Goal: Task Accomplishment & Management: Complete application form

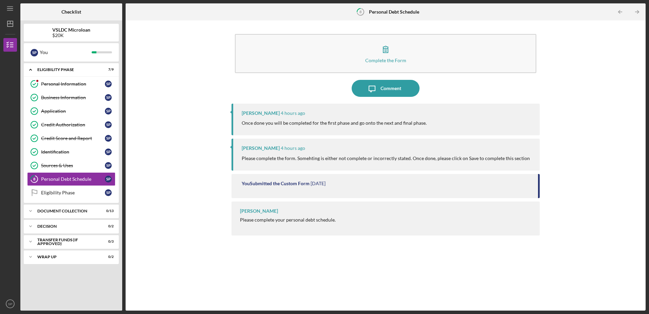
scroll to position [2057, 0]
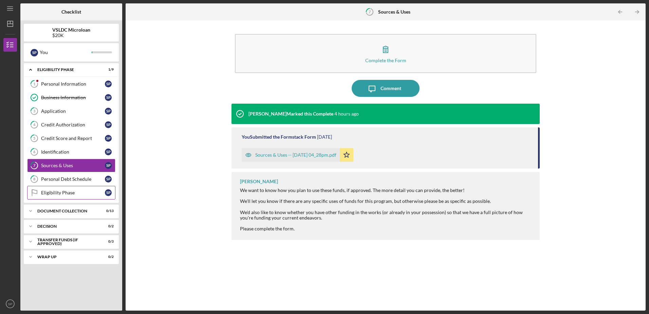
scroll to position [2057, 0]
click at [65, 85] on div "Personal Information" at bounding box center [73, 83] width 64 height 5
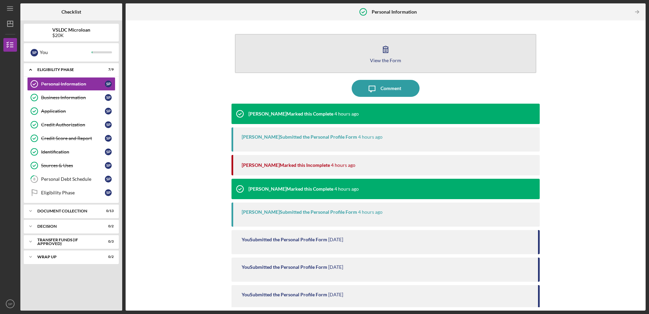
click at [385, 58] on div "View the Form" at bounding box center [385, 60] width 31 height 5
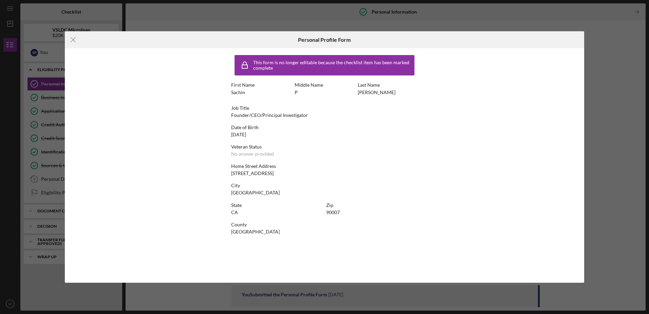
click at [269, 69] on div "This form is no longer editable because the checklist item has been marked comp…" at bounding box center [333, 65] width 160 height 11
click at [74, 39] on icon "Icon/Menu Close" at bounding box center [73, 39] width 17 height 17
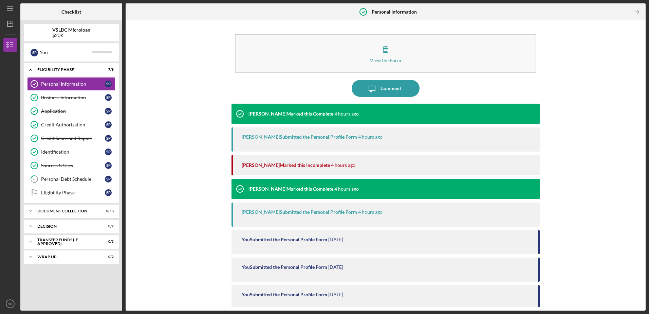
click at [131, 100] on div "View the Form Form Icon/Message Comment [PERSON_NAME] Marked this Complete 4 ho…" at bounding box center [386, 165] width 514 height 283
click at [88, 99] on div "Business Information" at bounding box center [73, 97] width 64 height 5
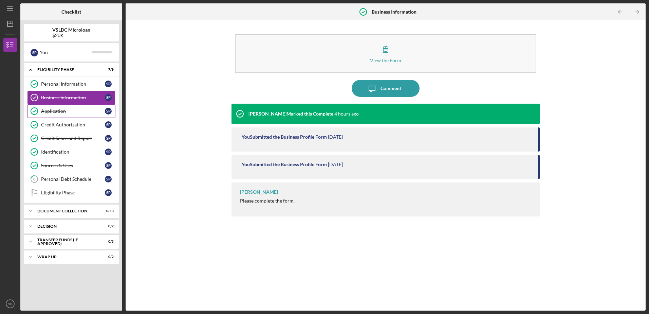
click at [83, 114] on div "Application" at bounding box center [73, 110] width 64 height 5
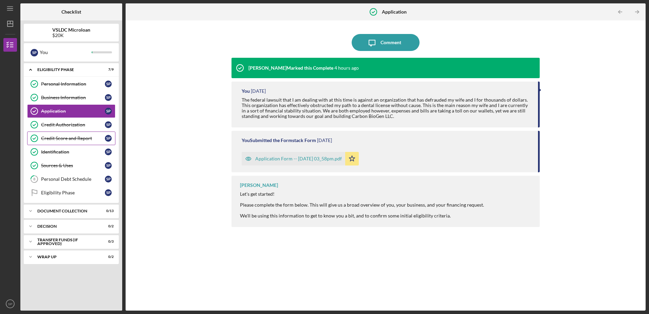
click at [83, 132] on link "Credit Score and Report Credit Score and Report S P" at bounding box center [71, 138] width 88 height 14
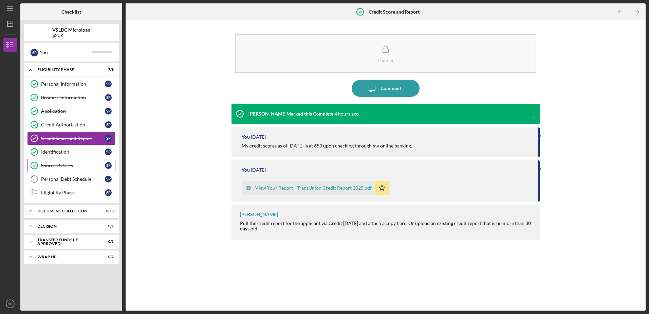
click at [82, 159] on link "Sources & Uses Sources & Uses S P" at bounding box center [71, 166] width 88 height 14
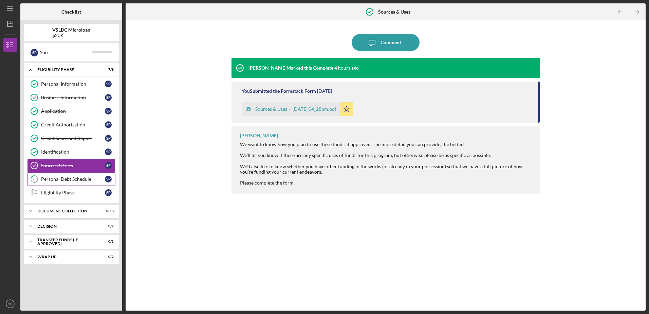
click at [81, 174] on link "8 Personal Debt Schedule S P" at bounding box center [71, 179] width 88 height 14
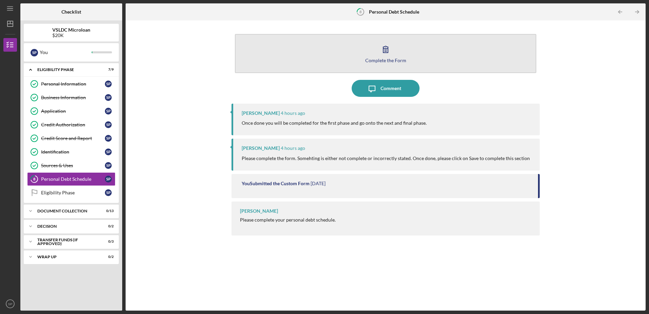
click at [384, 58] on div "Complete the Form" at bounding box center [386, 60] width 41 height 5
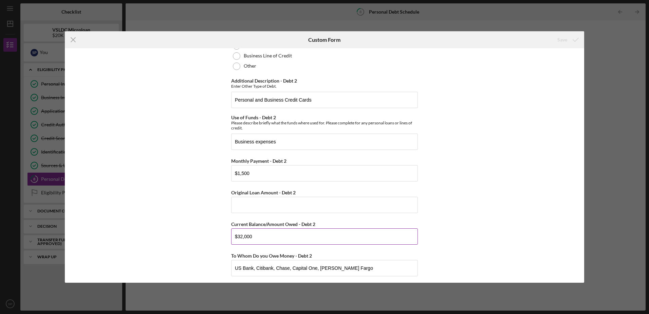
scroll to position [510, 0]
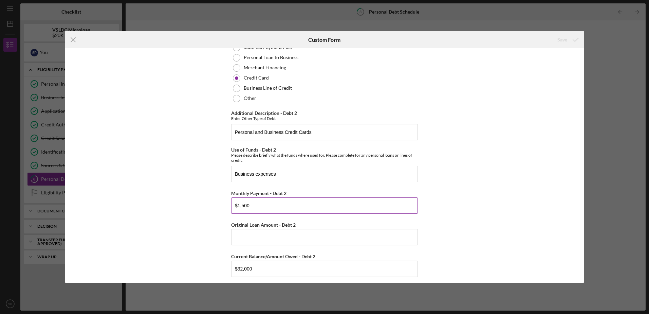
click at [276, 208] on input "$1,500" at bounding box center [324, 205] width 187 height 16
click at [302, 238] on input "Original Loan Amount - Debt 2" at bounding box center [324, 237] width 187 height 16
click at [301, 234] on input "Original Loan Amount - Debt 2" at bounding box center [324, 237] width 187 height 16
click at [283, 199] on input "$1,500" at bounding box center [324, 205] width 187 height 16
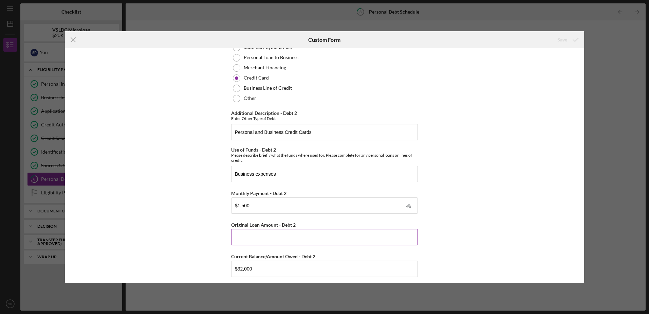
click at [276, 239] on input "Original Loan Amount - Debt 2" at bounding box center [324, 237] width 187 height 16
click at [280, 206] on input "$1,500" at bounding box center [324, 205] width 187 height 16
click at [289, 209] on input "$1,500" at bounding box center [324, 205] width 187 height 16
type textarea "1,500"
click at [289, 209] on input "$1,500" at bounding box center [324, 205] width 187 height 16
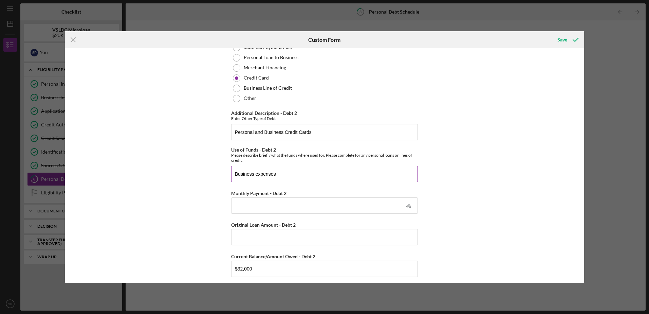
click at [291, 172] on input "Business expenses" at bounding box center [324, 174] width 187 height 16
click at [291, 173] on input "Business expenses" at bounding box center [324, 174] width 187 height 16
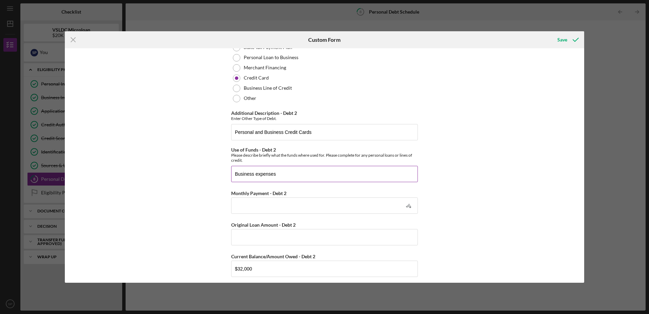
click at [291, 173] on input "Business expenses" at bounding box center [324, 174] width 187 height 16
click at [278, 174] on input "Business expenses, personal expenses" at bounding box center [324, 174] width 187 height 16
click at [281, 174] on input "Business expenses, personal expenses" at bounding box center [324, 174] width 187 height 16
type input "Business expenses, Personal expenses"
click at [281, 204] on input "Monthly Payment - Debt 2" at bounding box center [324, 205] width 187 height 16
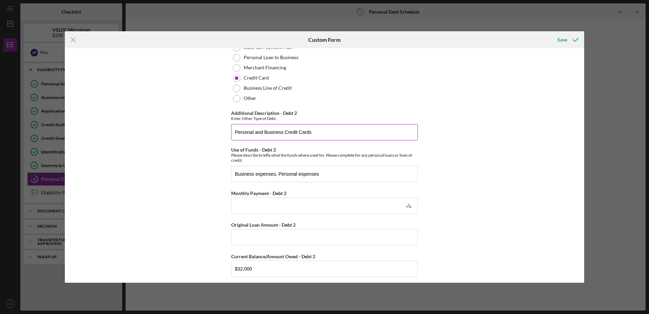
click at [235, 134] on input "Personal and Business Credit Cards" at bounding box center [324, 132] width 187 height 16
click at [333, 131] on input "Personal and Business Credit Cards" at bounding box center [324, 132] width 187 height 16
type input "Personal and Business Credit Cards [PERSON_NAME] Fargo"
click at [327, 204] on input "Monthly Payment - Debt 2" at bounding box center [324, 205] width 187 height 16
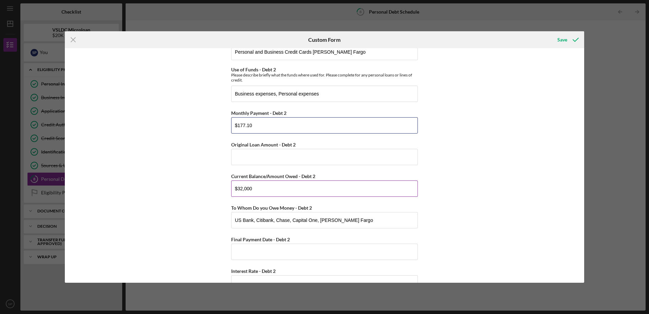
scroll to position [611, 0]
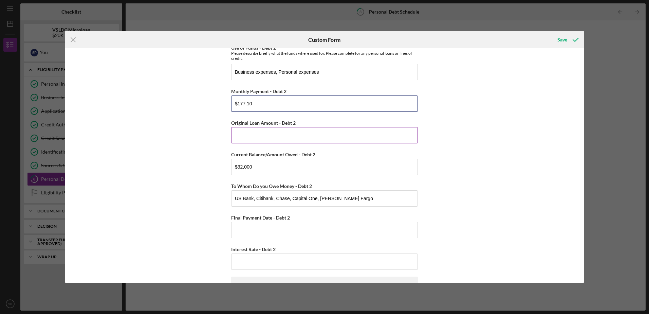
type input "$177.10"
click at [343, 138] on input "Original Loan Amount - Debt 2" at bounding box center [324, 135] width 187 height 16
click at [347, 165] on input "$32,000" at bounding box center [324, 167] width 187 height 16
click at [341, 132] on input "Original Loan Amount - Debt 2" at bounding box center [324, 135] width 187 height 16
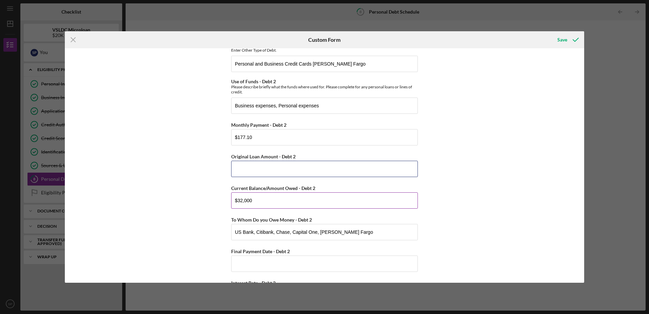
click at [330, 166] on input "Original Loan Amount - Debt 2" at bounding box center [324, 169] width 187 height 16
click at [313, 198] on input "$32,000" at bounding box center [324, 201] width 187 height 16
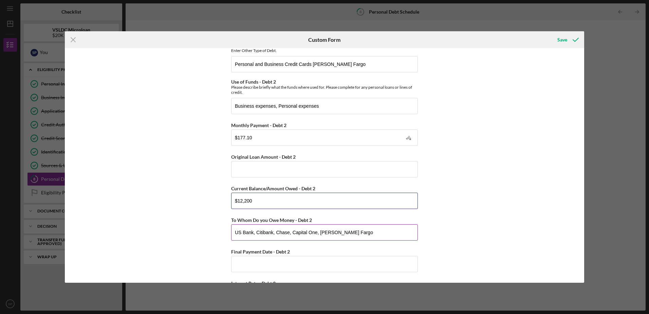
type input "$12,200"
click at [336, 232] on input "US Bank, Citibank, Chase, Capital One, [PERSON_NAME] Fargo" at bounding box center [324, 232] width 187 height 16
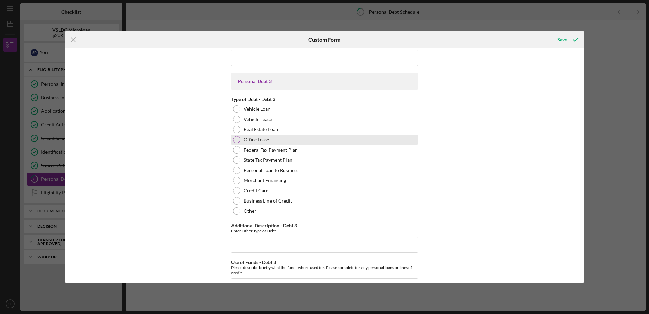
scroll to position [0, 0]
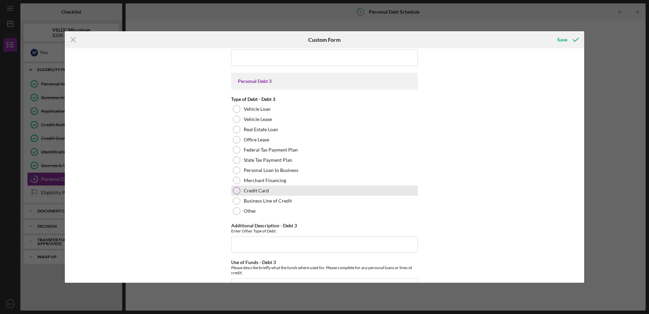
type input "[PERSON_NAME] Fargo"
click at [236, 191] on div at bounding box center [236, 190] width 7 height 7
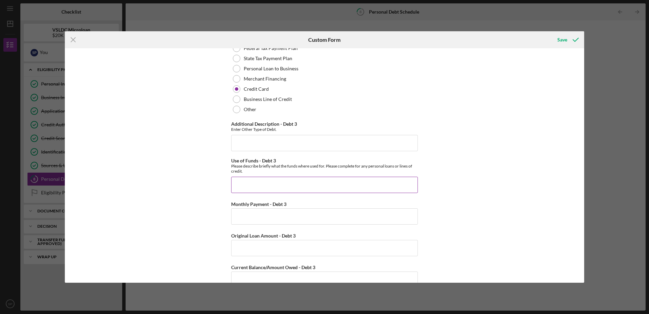
scroll to position [917, 0]
click at [276, 132] on div "Additional Description - Debt 3 Enter Other Type of Debt." at bounding box center [324, 136] width 187 height 30
click at [277, 142] on input "Additional Description - Debt 3" at bounding box center [324, 143] width 187 height 16
type input "C"
type input "Personal Credit Card"
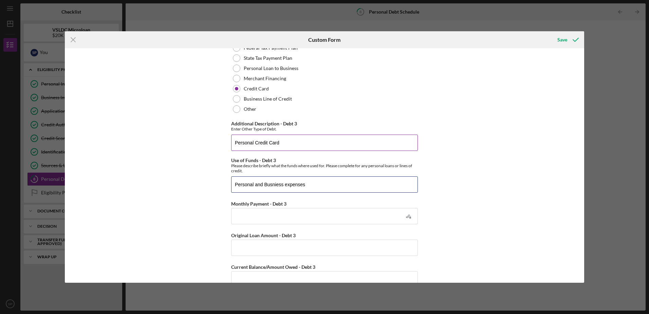
type input "Personal and Busniess expenses"
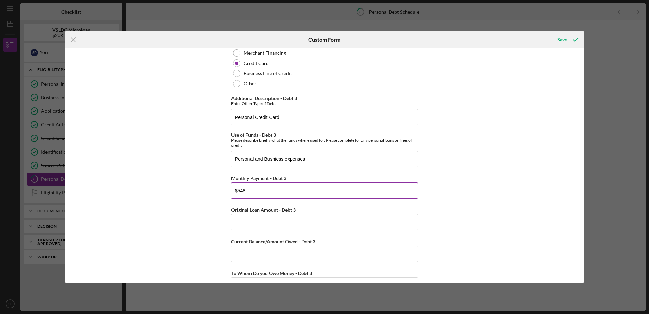
scroll to position [985, 0]
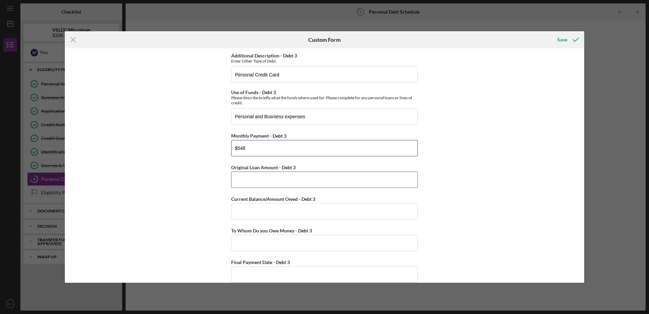
type input "$548"
click at [274, 183] on input "Original Loan Amount - Debt 3" at bounding box center [324, 180] width 187 height 16
click at [274, 212] on input "Current Balance/Amount Owed - Debt 3" at bounding box center [324, 211] width 187 height 16
type input "$15,250"
click at [272, 252] on div "Personal Debt 1 Debt 1 Type of Debt - Debt 1 Vehicle Loan Vehicle Lease Real Es…" at bounding box center [324, 112] width 187 height 2091
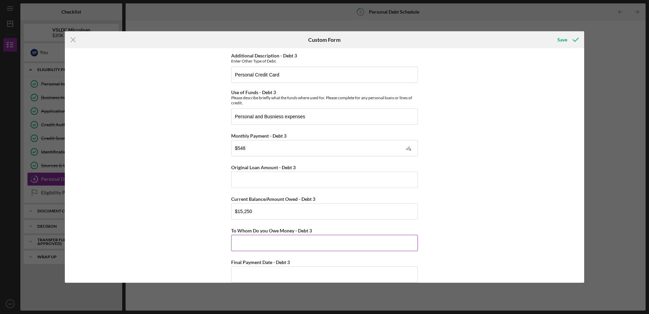
click at [272, 248] on input "To Whom Do you Owe Money - Debt 3" at bounding box center [324, 243] width 187 height 16
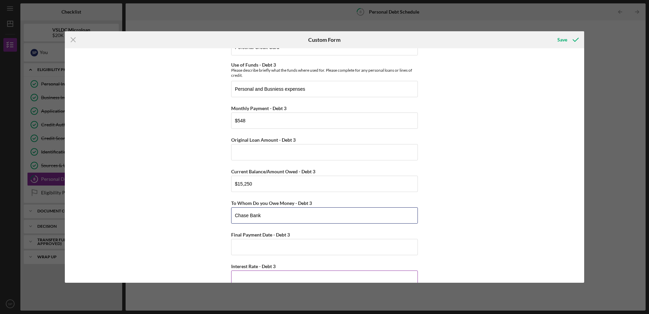
scroll to position [1087, 0]
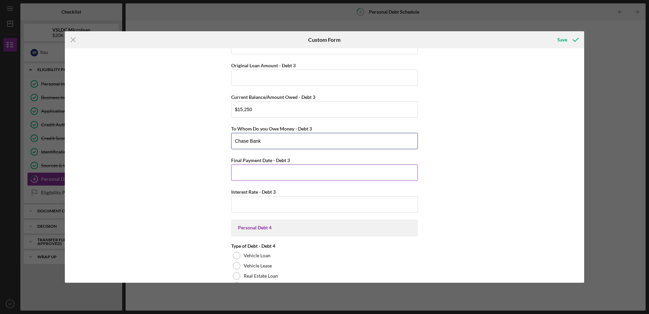
type input "Chase Bank"
click at [260, 179] on input "Final Payment Date - Debt 3" at bounding box center [324, 172] width 187 height 16
click at [262, 200] on input "Interest Rate - Debt 3" at bounding box center [324, 204] width 187 height 16
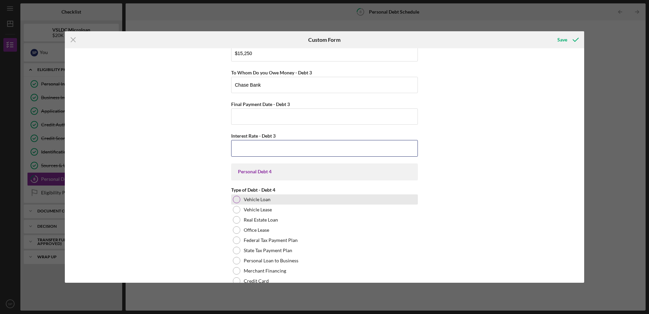
scroll to position [1155, 0]
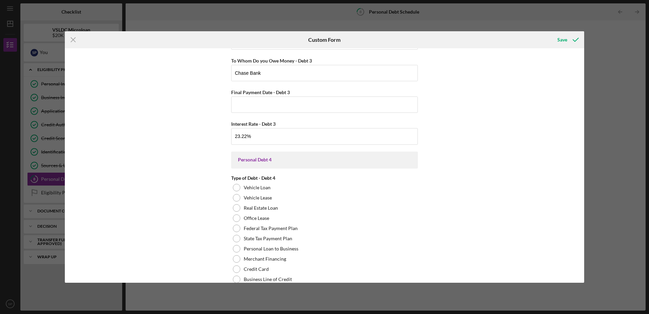
type input "23.22000%"
click at [453, 168] on div "Personal Debt 1 Debt 1 Type of Debt - Debt 1 Vehicle Loan Vehicle Lease Real Es…" at bounding box center [325, 165] width 520 height 234
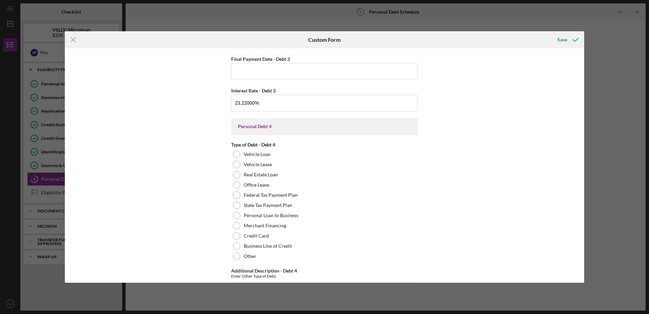
scroll to position [1189, 0]
click at [268, 234] on div "Credit Card" at bounding box center [324, 235] width 187 height 10
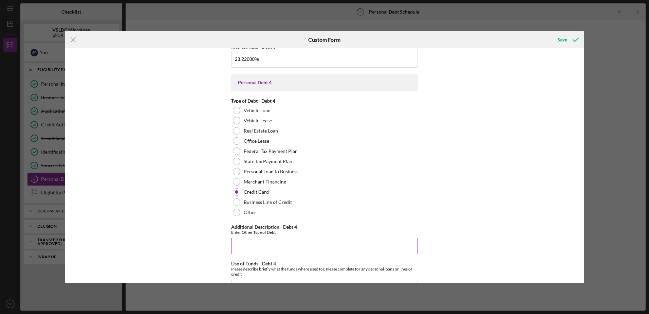
scroll to position [1291, 0]
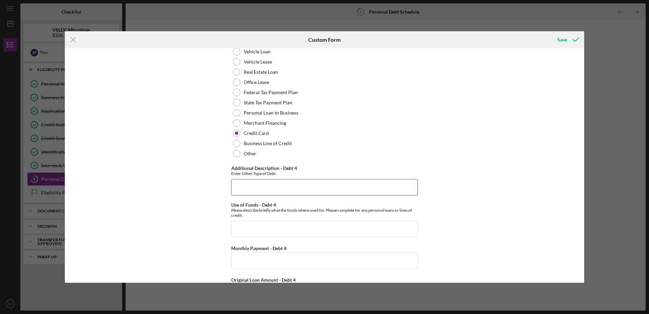
click at [300, 190] on input "Additional Description - Debt 4" at bounding box center [324, 187] width 187 height 16
click at [279, 181] on input "Additional Description - Debt 4" at bounding box center [324, 187] width 187 height 16
click at [260, 191] on input "Additional Description - Debt 4" at bounding box center [324, 187] width 187 height 16
type input "Capital One Credit Card"
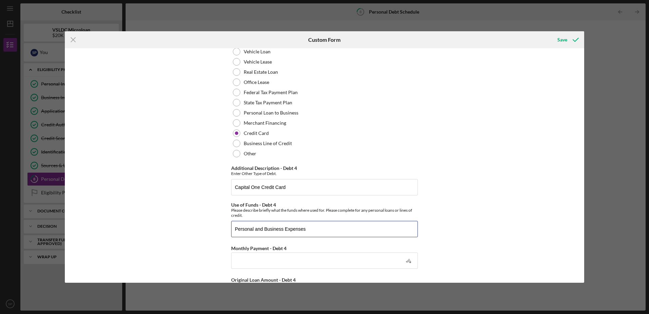
type input "Personal and Business Expenses"
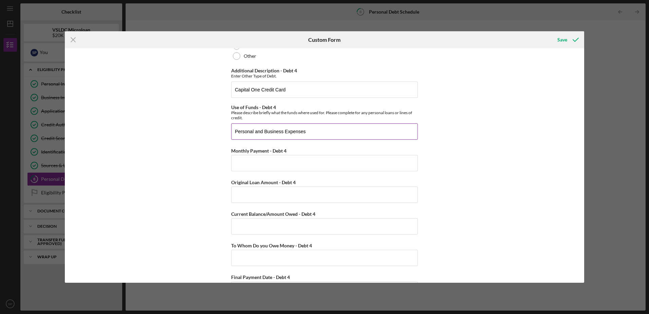
scroll to position [1393, 0]
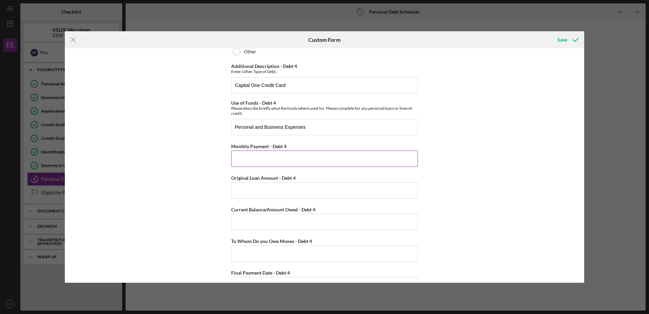
click at [328, 162] on input "Monthly Payment - Debt 4" at bounding box center [324, 158] width 187 height 16
type input "$210"
click at [328, 194] on input "Original Loan Amount - Debt 4" at bounding box center [324, 190] width 187 height 16
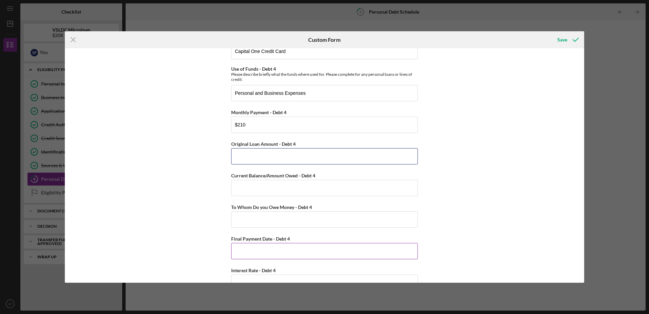
scroll to position [1495, 0]
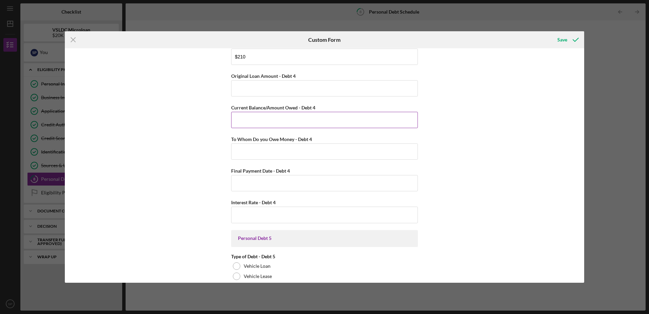
click at [309, 122] on input "Current Balance/Amount Owed - Debt 4" at bounding box center [324, 120] width 187 height 16
click at [255, 121] on input "$6,500" at bounding box center [324, 120] width 187 height 16
type input "$5,936"
click at [264, 153] on input "To Whom Do you Owe Money - Debt 4" at bounding box center [324, 151] width 187 height 16
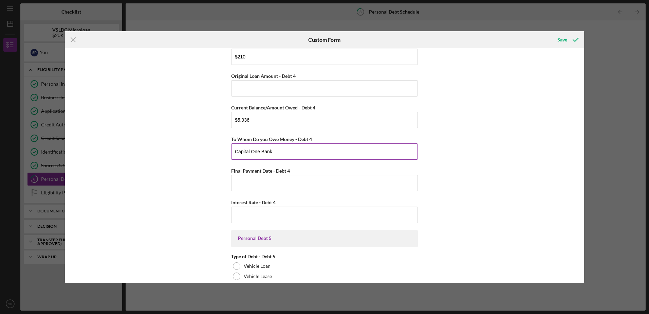
scroll to position [1359, 0]
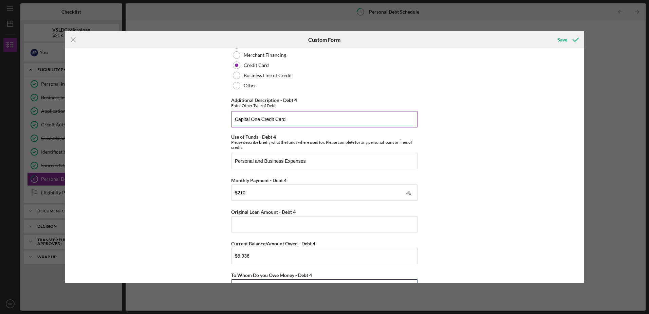
type input "Capital One Bank"
drag, startPoint x: 290, startPoint y: 120, endPoint x: 216, endPoint y: 117, distance: 74.1
click at [216, 117] on div "Personal Debt 1 Debt 1 Type of Debt - Debt 1 Vehicle Loan Vehicle Lease Real Es…" at bounding box center [325, 165] width 520 height 234
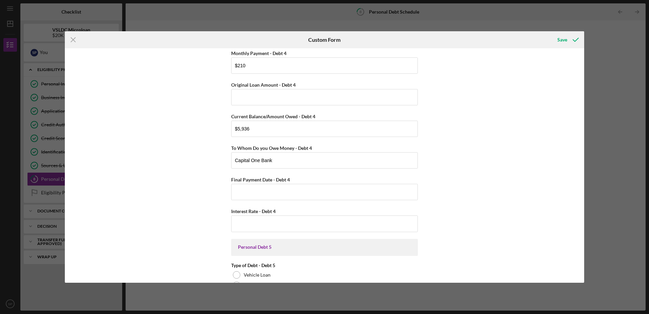
scroll to position [1529, 0]
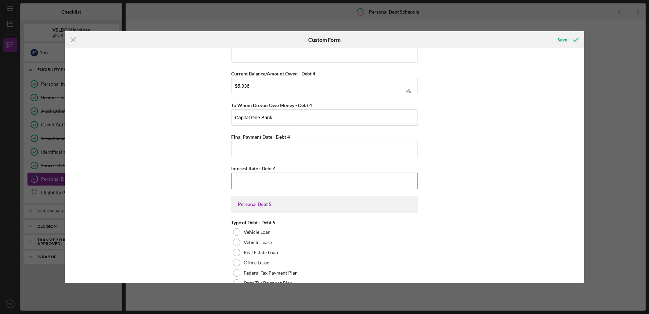
type input "Credit Card"
click at [241, 184] on input "Interest Rate - Debt 4" at bounding box center [324, 181] width 187 height 16
type input "23.22000%"
click at [187, 211] on div "Personal Debt 1 Debt 1 Type of Debt - Debt 1 Vehicle Loan Vehicle Lease Real Es…" at bounding box center [325, 165] width 520 height 234
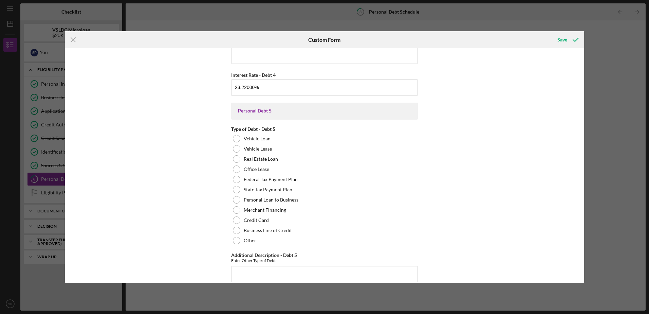
scroll to position [1698, 0]
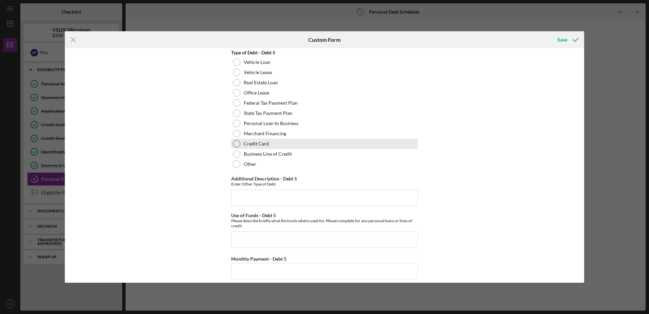
click at [235, 146] on div at bounding box center [236, 143] width 7 height 7
click at [257, 199] on input "Additional Description - Debt 5" at bounding box center [324, 198] width 187 height 16
type input "Credit"
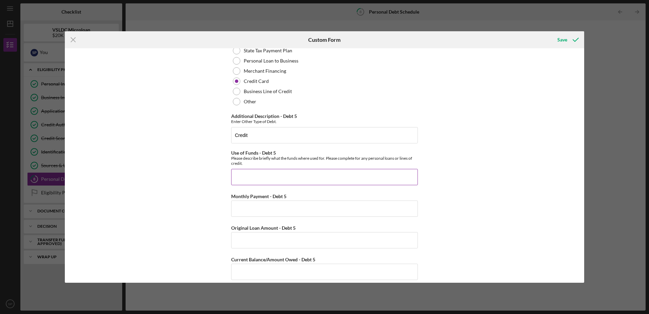
scroll to position [1766, 0]
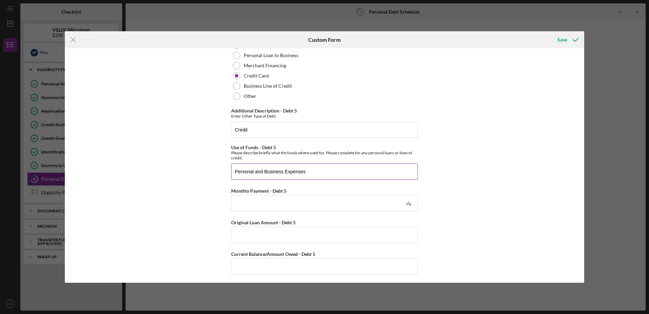
type input "Personal and Business Expenses"
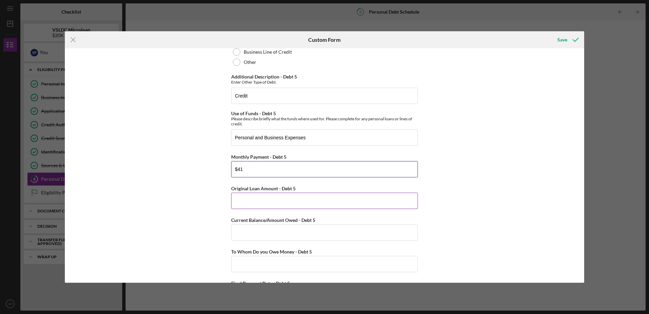
type input "$41"
click at [277, 202] on input "Original Loan Amount - Debt 5" at bounding box center [324, 201] width 187 height 16
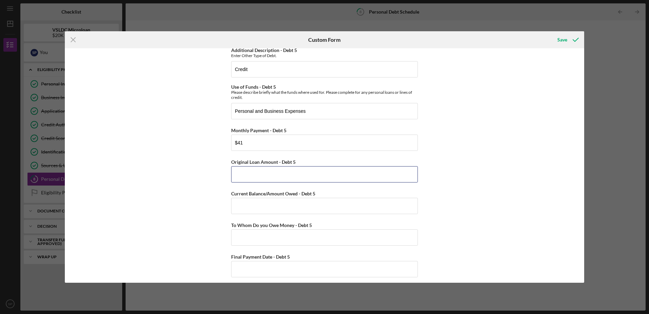
scroll to position [1834, 0]
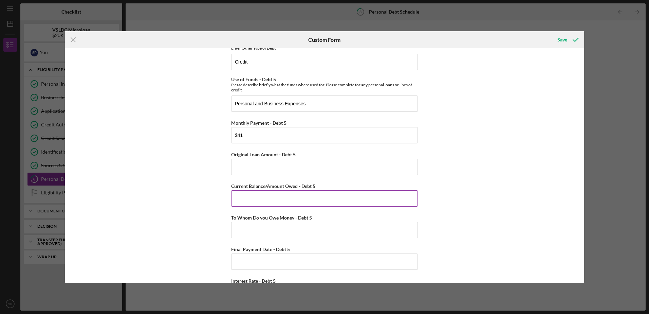
click at [276, 195] on input "Current Balance/Amount Owed - Debt 5" at bounding box center [324, 198] width 187 height 16
type input "$200"
click at [148, 193] on div "Personal Debt 1 Debt 1 Type of Debt - Debt 1 Vehicle Loan Vehicle Lease Real Es…" at bounding box center [325, 165] width 520 height 234
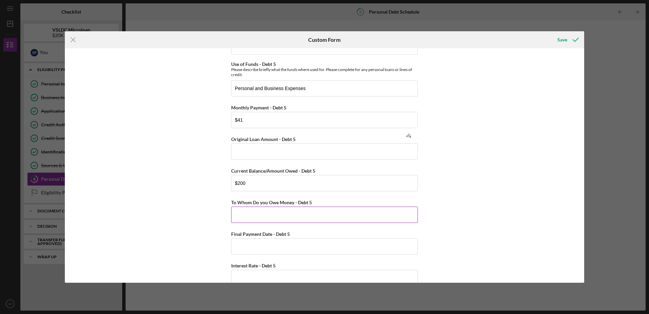
scroll to position [1864, 0]
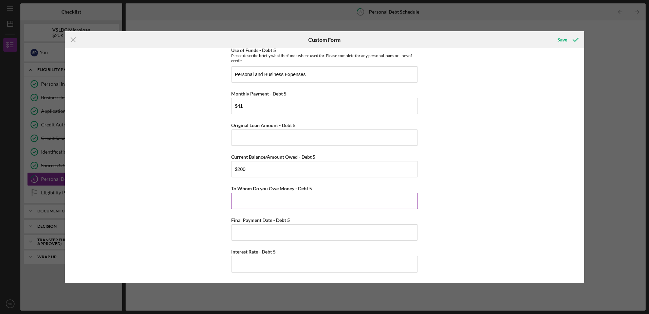
click at [270, 198] on input "To Whom Do you Owe Money - Debt 5" at bounding box center [324, 201] width 187 height 16
type input "Paypal Credit"
click at [268, 262] on input "Interest Rate - Debt 5" at bounding box center [324, 264] width 187 height 16
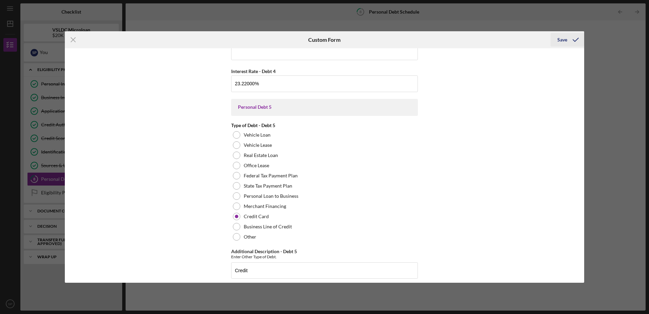
click at [568, 38] on icon "submit" at bounding box center [576, 39] width 17 height 17
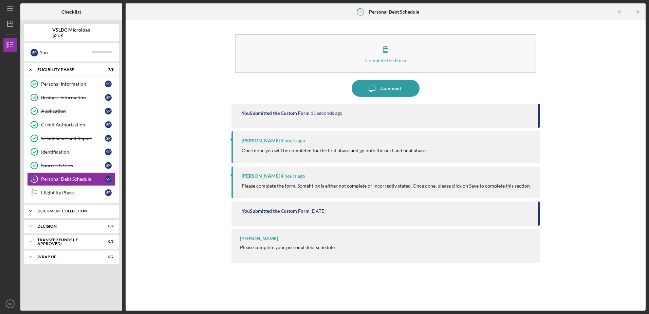
click at [82, 212] on div "Document Collection" at bounding box center [73, 211] width 73 height 4
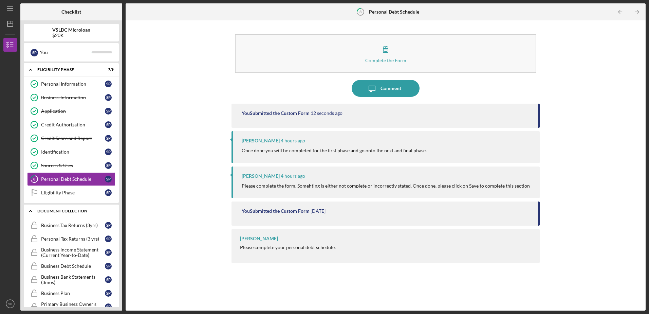
click at [84, 212] on div "Document Collection" at bounding box center [73, 211] width 73 height 4
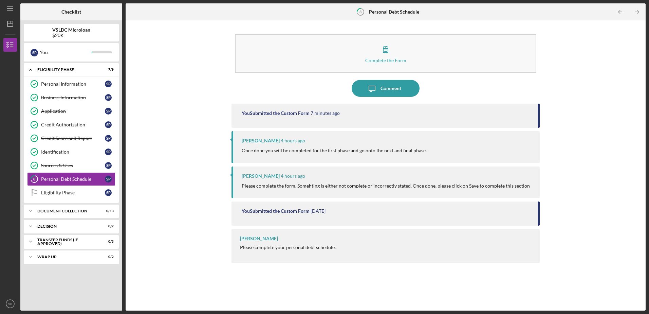
click at [146, 159] on div "Complete the Form Form Icon/Message Comment You Submitted the Custom Form 7 min…" at bounding box center [386, 165] width 514 height 283
click at [386, 91] on div "Comment" at bounding box center [391, 88] width 21 height 17
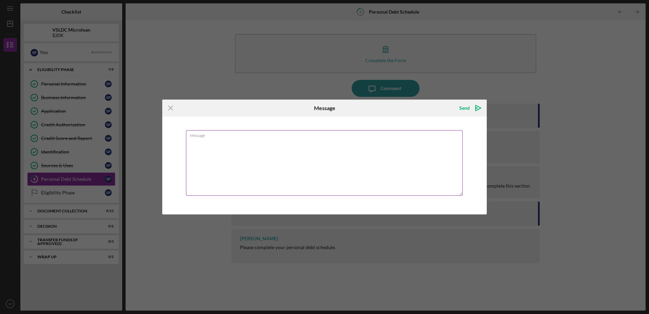
click at [284, 153] on textarea "Message" at bounding box center [324, 163] width 277 height 66
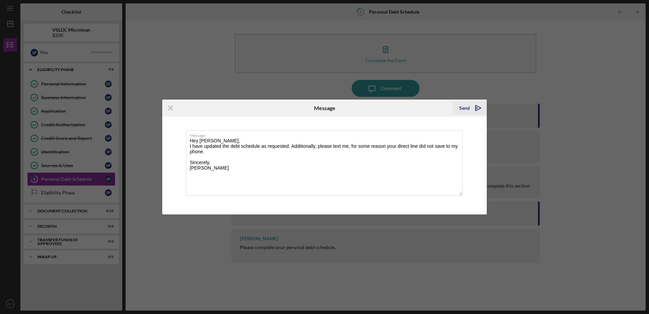
type textarea "Hey [PERSON_NAME], I have updated the debt schedule as requested. Additionally,…"
click at [473, 110] on icon "Icon/icon-invite-send" at bounding box center [478, 108] width 17 height 17
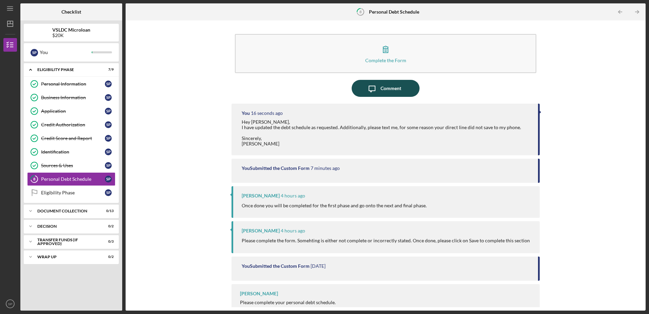
click at [378, 92] on icon "Icon/Message" at bounding box center [372, 88] width 17 height 17
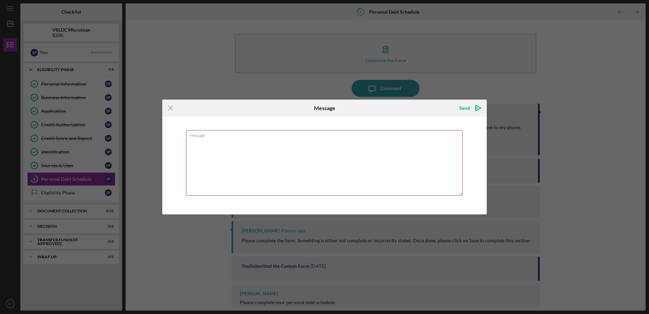
click at [353, 157] on textarea "Message" at bounding box center [324, 163] width 277 height 66
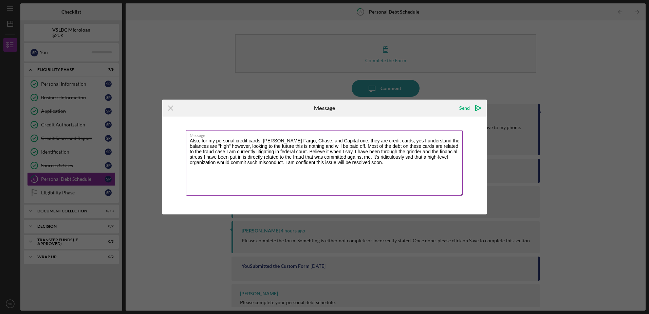
click at [244, 162] on textarea "Also, for my personal credit cards, [PERSON_NAME] Fargo, Chase, and Capital one…" at bounding box center [324, 163] width 277 height 66
click at [460, 163] on textarea "Also, for my personal credit cards, [PERSON_NAME] Fargo, Chase, and Capital one…" at bounding box center [324, 163] width 277 height 66
click at [429, 175] on textarea "Also, for my personal credit cards, [PERSON_NAME] Fargo, Chase, and Capital one…" at bounding box center [324, 163] width 277 height 66
click at [459, 166] on textarea "Also, for my personal credit cards, [PERSON_NAME] Fargo, Chase, and Capital one…" at bounding box center [324, 163] width 277 height 66
click at [459, 163] on textarea "Also, for my personal credit cards, [PERSON_NAME] Fargo, Chase, and Capital one…" at bounding box center [324, 163] width 277 height 66
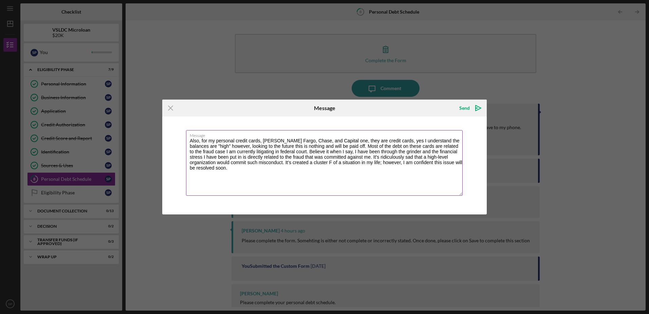
click at [462, 164] on textarea "Also, for my personal credit cards, [PERSON_NAME] Fargo, Chase, and Capital one…" at bounding box center [324, 163] width 277 height 66
click at [461, 164] on textarea "Also, for my personal credit cards, [PERSON_NAME] Fargo, Chase, and Capital one…" at bounding box center [324, 163] width 277 height 66
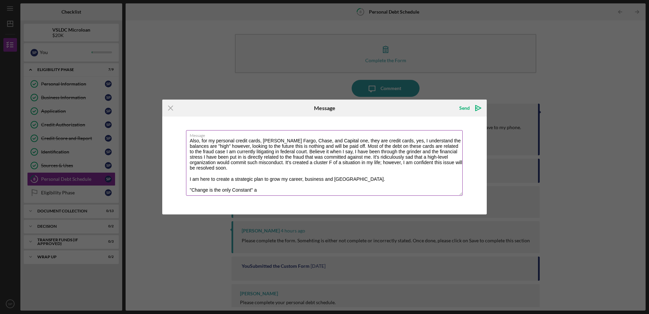
type textarea "Also, for my personal credit cards, [PERSON_NAME] Fargo, Chase, and Capital one…"
click at [477, 108] on polygon "submit" at bounding box center [477, 108] width 2 height 1
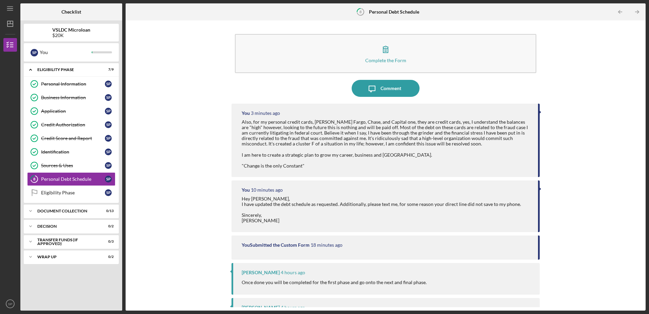
click at [166, 143] on div "Complete the Form Form Icon/Message Comment You 3 minutes ago Also, for my pers…" at bounding box center [386, 165] width 514 height 283
